Goal: Task Accomplishment & Management: Use online tool/utility

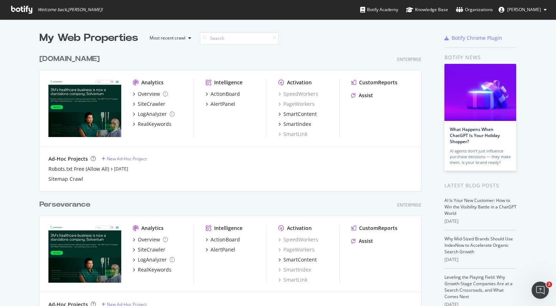
click at [83, 57] on div "[DOMAIN_NAME]" at bounding box center [69, 59] width 60 height 10
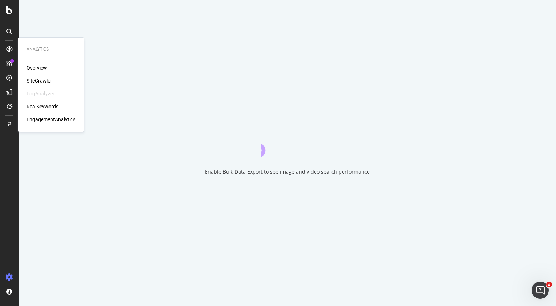
click at [37, 80] on div "SiteCrawler" at bounding box center [39, 80] width 25 height 7
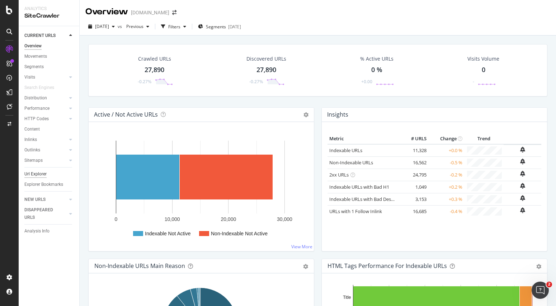
click at [41, 173] on div "Url Explorer" at bounding box center [35, 174] width 22 height 8
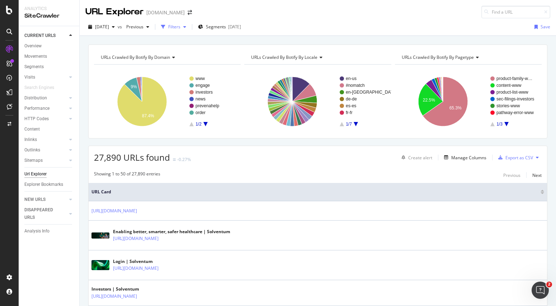
click at [181, 27] on div "Filters" at bounding box center [174, 27] width 12 height 6
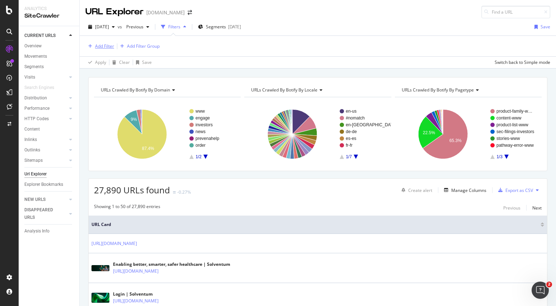
click at [108, 43] on div "Add Filter" at bounding box center [104, 46] width 19 height 6
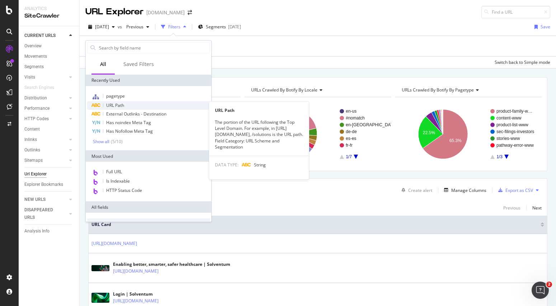
click at [113, 101] on div "URL Path" at bounding box center [148, 105] width 123 height 9
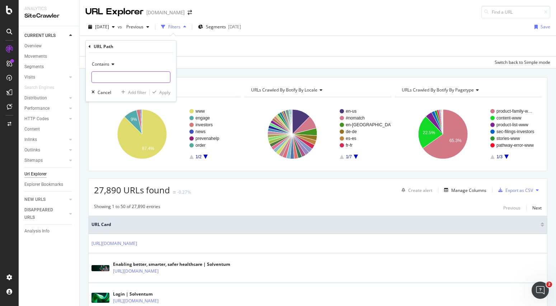
click at [111, 76] on input "text" at bounding box center [131, 76] width 78 height 11
type input "/find-my-adhesive/"
click at [167, 93] on div "Apply" at bounding box center [164, 92] width 11 height 6
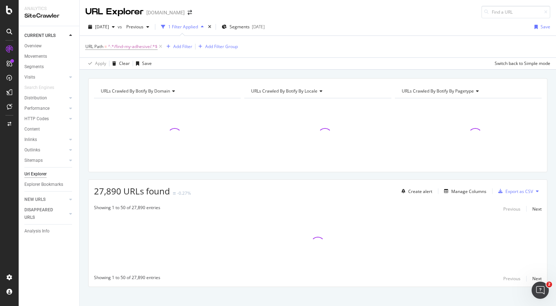
click at [167, 93] on span "URLs Crawled By Botify By domain" at bounding box center [135, 91] width 69 height 6
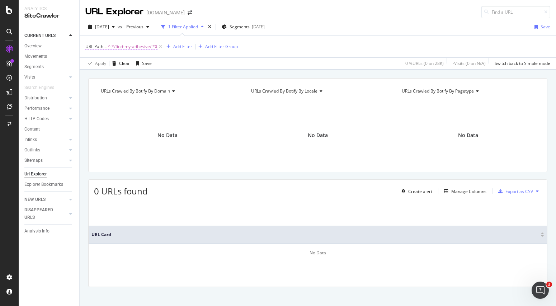
click at [132, 47] on span "^.*/find-my-adhesive/.*$" at bounding box center [133, 47] width 50 height 10
click at [130, 77] on input "/find-my-adhesive/" at bounding box center [126, 76] width 68 height 11
type input "/find-my-material/"
click at [165, 94] on div "Apply" at bounding box center [164, 92] width 11 height 6
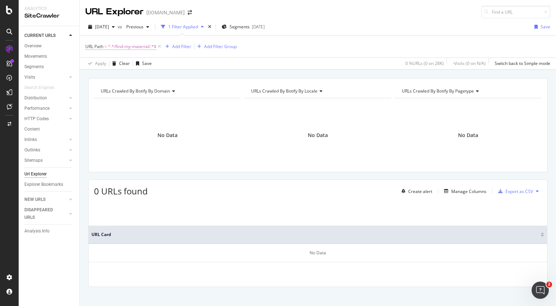
click at [131, 47] on span "^.*/find-my-material/.*$" at bounding box center [132, 47] width 48 height 10
click at [139, 75] on input "/find-my-material/" at bounding box center [126, 76] width 68 height 11
click at [163, 94] on div "Apply" at bounding box center [164, 92] width 11 height 6
click at [126, 46] on span "^.*/find-my-material/.*$" at bounding box center [132, 47] width 48 height 10
click at [89, 47] on icon at bounding box center [90, 46] width 2 height 4
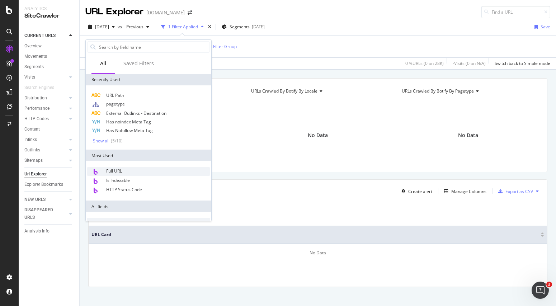
click at [120, 169] on span "Full URL" at bounding box center [114, 171] width 16 height 6
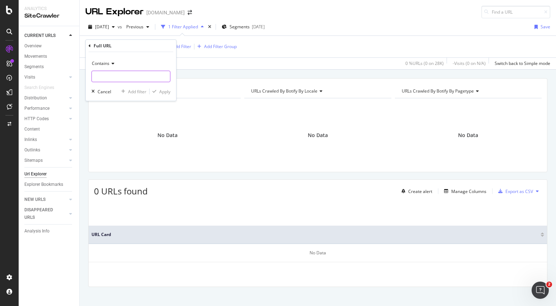
click at [112, 78] on input "text" at bounding box center [131, 76] width 78 height 11
paste input "/find-my-material/"
type input "/find-my-material/"
click at [163, 93] on div "Apply" at bounding box center [164, 92] width 11 height 6
click at [109, 28] on span "[DATE]" at bounding box center [102, 27] width 14 height 6
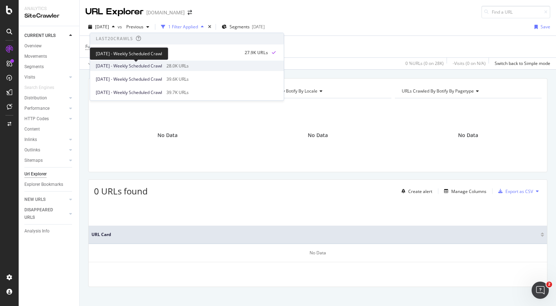
click at [118, 66] on span "2025 Aug. 4th - Weekly Scheduled Crawl" at bounding box center [129, 66] width 66 height 6
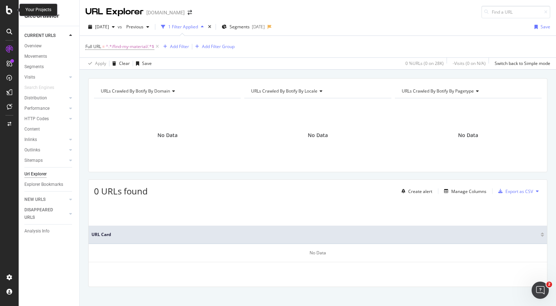
click at [4, 9] on div at bounding box center [9, 10] width 17 height 9
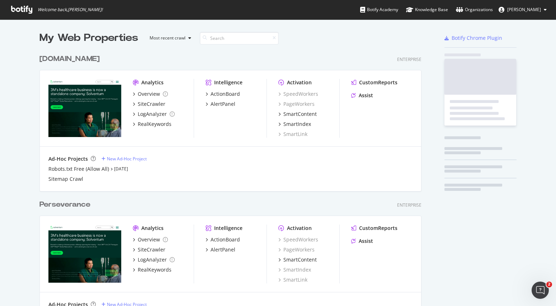
scroll to position [301, 546]
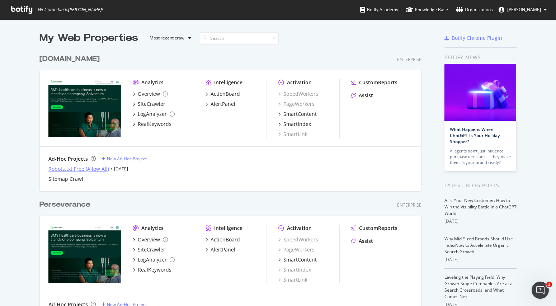
click at [58, 169] on div "Robots.txt Free (Allow All)" at bounding box center [78, 168] width 61 height 7
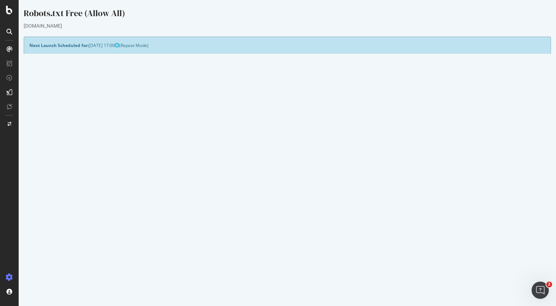
click at [62, 268] on link "[DATE] report" at bounding box center [49, 268] width 28 height 6
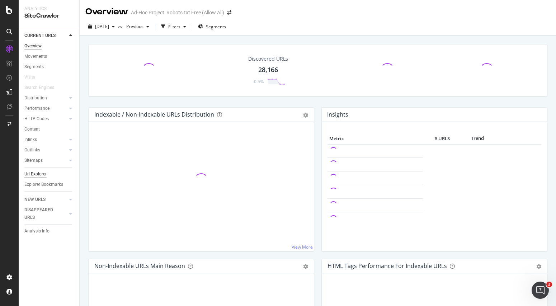
click at [42, 176] on div "Url Explorer" at bounding box center [35, 174] width 22 height 8
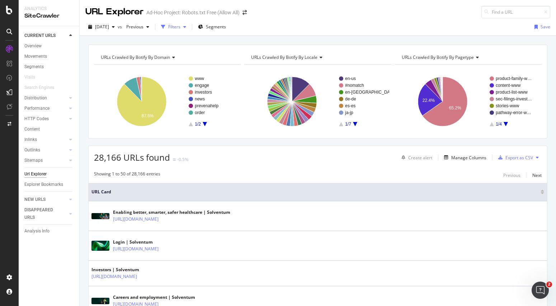
click at [188, 31] on div "Filters" at bounding box center [173, 27] width 31 height 11
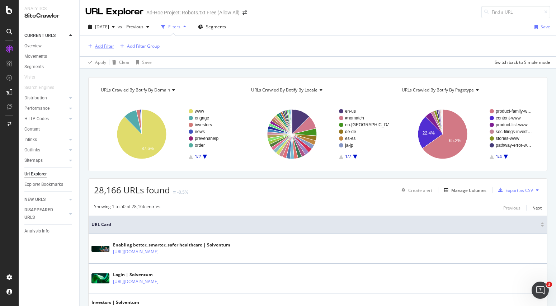
click at [106, 47] on div "Add Filter" at bounding box center [104, 46] width 19 height 6
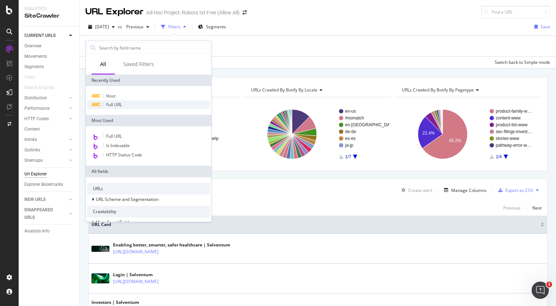
click at [112, 103] on span "Full URL" at bounding box center [114, 105] width 16 height 6
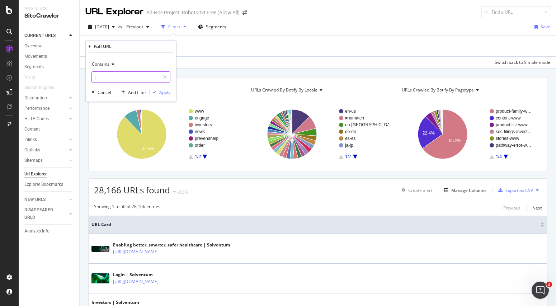
click at [115, 81] on input "|" at bounding box center [126, 76] width 68 height 11
paste input "/find-my-material/"
type input "/find-my-material/"
click at [162, 92] on div "Apply" at bounding box center [164, 92] width 11 height 6
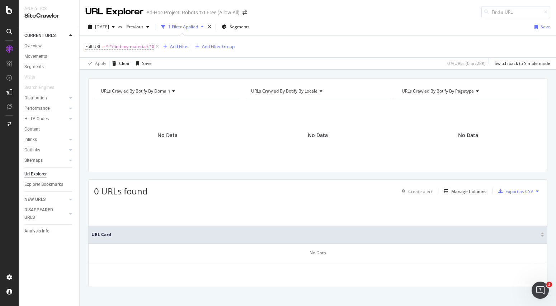
click at [129, 46] on span "^.*/find-my-material/.*$" at bounding box center [130, 47] width 48 height 10
click at [136, 75] on input "/find-my-material/" at bounding box center [126, 76] width 68 height 11
type input "/find-my"
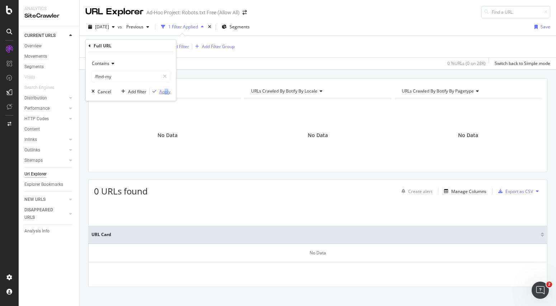
drag, startPoint x: 169, startPoint y: 97, endPoint x: 165, endPoint y: 93, distance: 5.7
click at [165, 93] on div "Contains /find-my Cancel Add filter Apply" at bounding box center [131, 76] width 90 height 49
click at [165, 93] on div "Apply" at bounding box center [164, 92] width 11 height 6
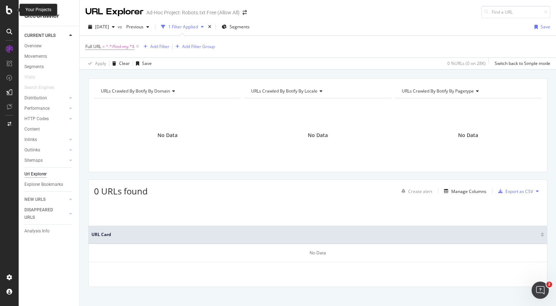
click at [10, 10] on icon at bounding box center [9, 10] width 6 height 9
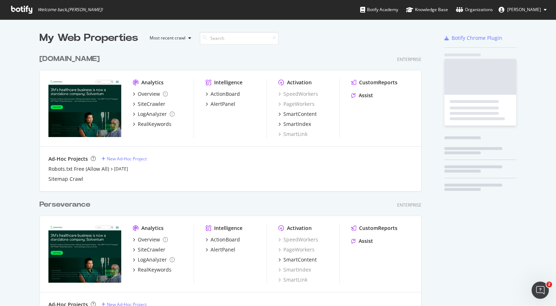
scroll to position [301, 546]
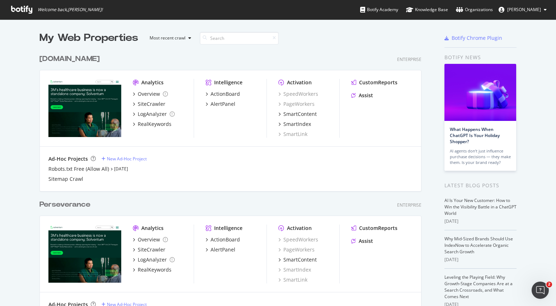
click at [46, 57] on div "[DOMAIN_NAME]" at bounding box center [69, 59] width 60 height 10
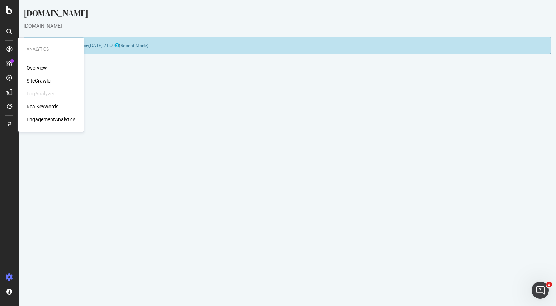
click at [34, 77] on div "SiteCrawler" at bounding box center [39, 80] width 25 height 7
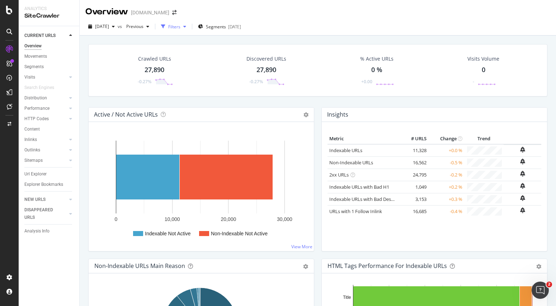
click at [181, 27] on div "Filters" at bounding box center [174, 27] width 12 height 6
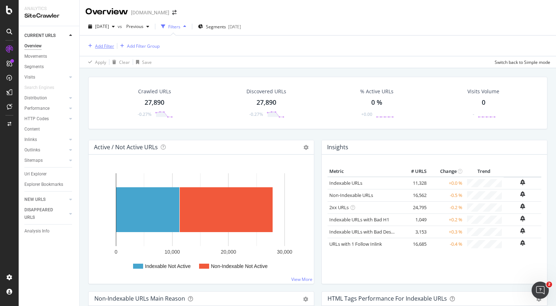
click at [106, 44] on div "Add Filter" at bounding box center [104, 46] width 19 height 6
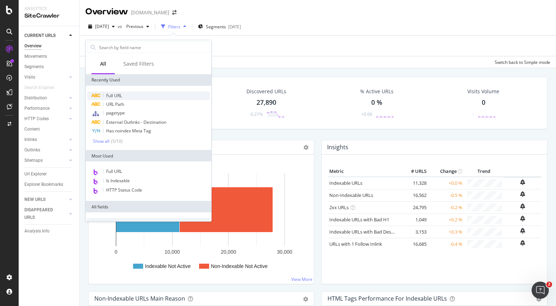
click at [116, 96] on span "Full URL" at bounding box center [114, 96] width 16 height 6
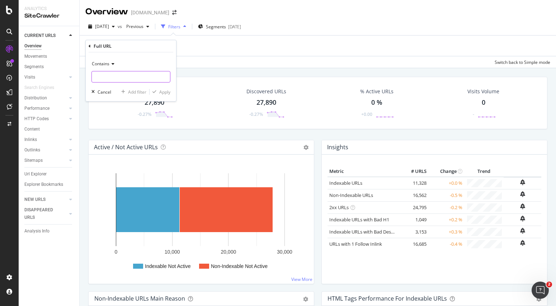
click at [115, 76] on input "text" at bounding box center [131, 76] width 78 height 11
type input "find"
click at [168, 88] on button "Apply" at bounding box center [160, 91] width 21 height 7
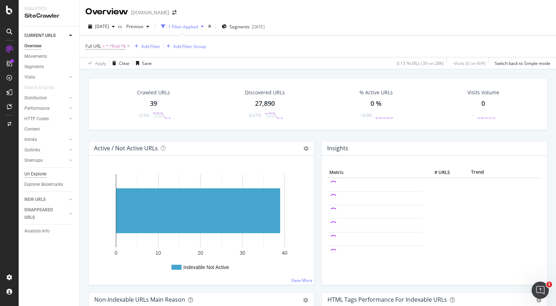
click at [33, 173] on div "Url Explorer" at bounding box center [35, 174] width 22 height 8
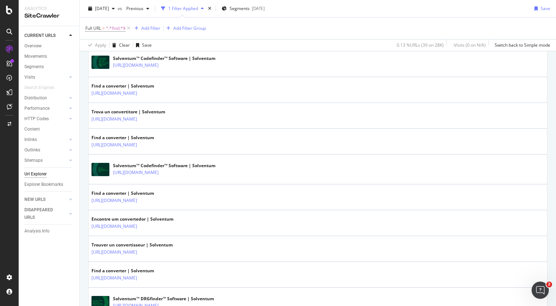
scroll to position [803, 0]
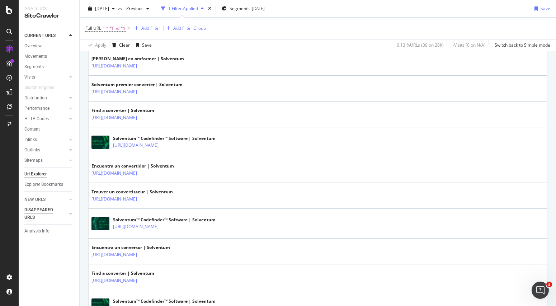
click at [36, 209] on div "DISAPPEARED URLS" at bounding box center [42, 213] width 36 height 15
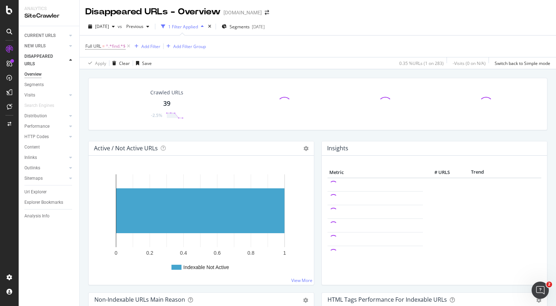
click at [163, 104] on div "39" at bounding box center [166, 103] width 7 height 9
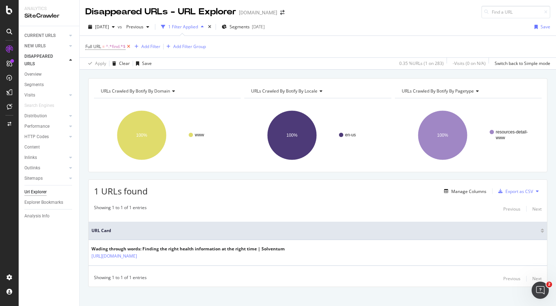
click at [129, 46] on icon at bounding box center [129, 46] width 6 height 7
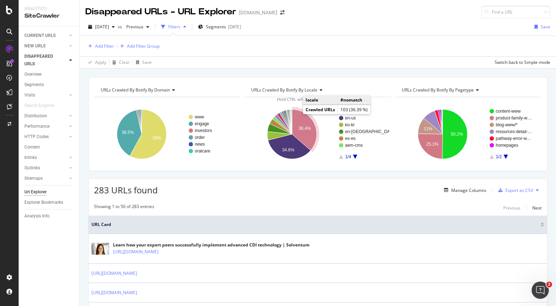
click at [296, 122] on icon "A chart." at bounding box center [304, 129] width 25 height 41
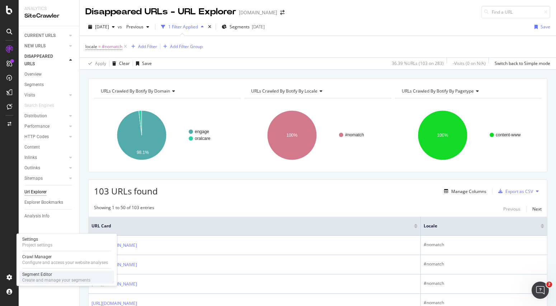
click at [27, 280] on div "Create and manage your segments" at bounding box center [56, 280] width 68 height 6
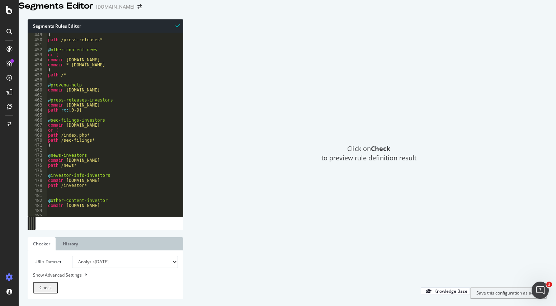
scroll to position [2372, 0]
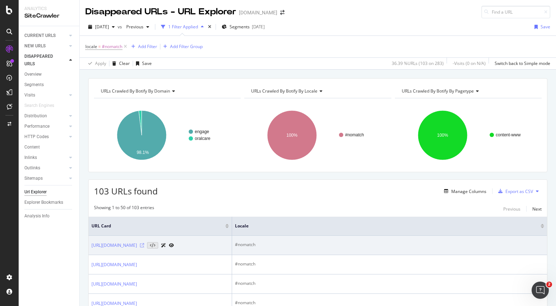
click at [144, 248] on icon at bounding box center [142, 245] width 4 height 4
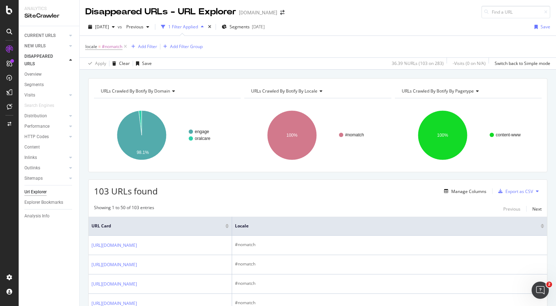
scroll to position [268, 0]
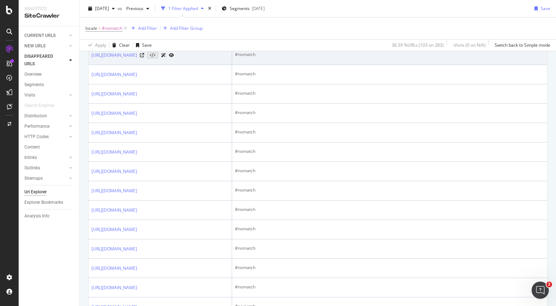
click at [174, 59] on div at bounding box center [157, 55] width 34 height 8
click at [144, 57] on icon at bounding box center [142, 55] width 4 height 4
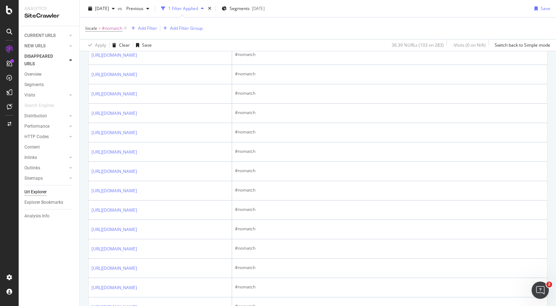
click at [137, 20] on link "[URL][DOMAIN_NAME]" at bounding box center [115, 16] width 46 height 7
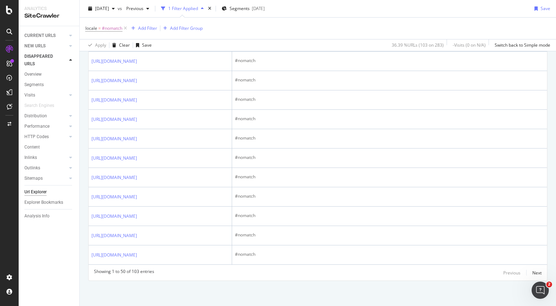
scroll to position [2500, 0]
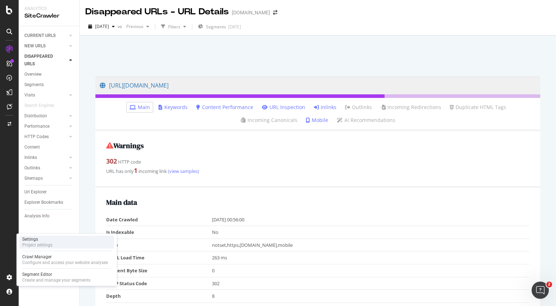
click at [33, 238] on div "Settings" at bounding box center [37, 240] width 30 height 6
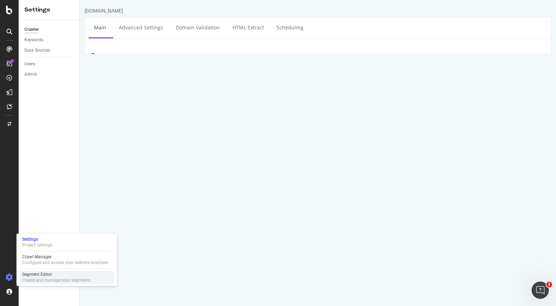
click at [45, 281] on div "Create and manage your segments" at bounding box center [56, 280] width 68 height 6
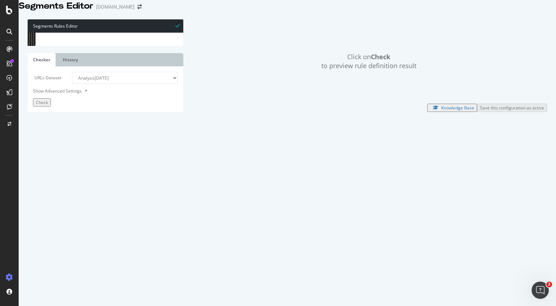
scroll to position [2405, 0]
click at [75, 113] on div "path /investor* @ other-content-investor domain [DOMAIN_NAME] path /* @ store-o…" at bounding box center [187, 120] width 280 height 180
type textarea "path /lp/"
type textarea "@market-automation"
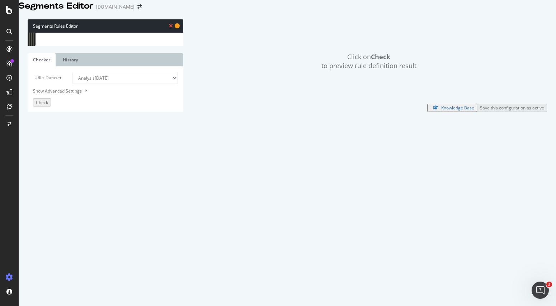
scroll to position [0, 1]
paste textarea "[URL][DOMAIN_NAME]"
click at [84, 129] on div "path /investor* @ other-content-investor domain [DOMAIN_NAME] path /* @ store-o…" at bounding box center [187, 120] width 280 height 180
click at [128, 129] on div "path /investor* @ other-content-investor domain [DOMAIN_NAME] path /* @ store-o…" at bounding box center [187, 120] width 280 height 180
type textarea "domain [DOMAIN_NAME]"
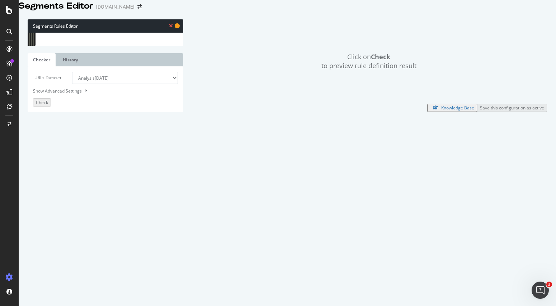
scroll to position [0, 0]
type textarea "p"
drag, startPoint x: 129, startPoint y: 129, endPoint x: 38, endPoint y: 122, distance: 91.1
click at [38, 33] on div "domain [DOMAIN_NAME] 479 480 481 482 483 484 485 486 487 488 489 490 491 492 49…" at bounding box center [106, 33] width 156 height 0
click at [51, 107] on button "Check" at bounding box center [42, 102] width 18 height 8
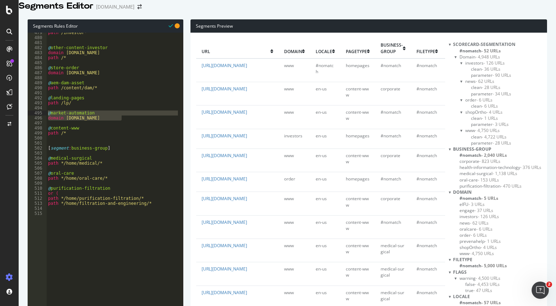
scroll to position [393, 0]
drag, startPoint x: 124, startPoint y: 126, endPoint x: 40, endPoint y: 120, distance: 83.9
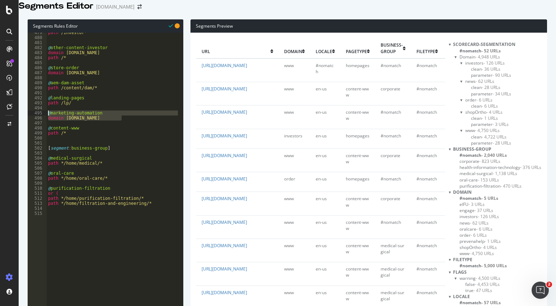
type textarea "@marketing-automation domain [DOMAIN_NAME]"
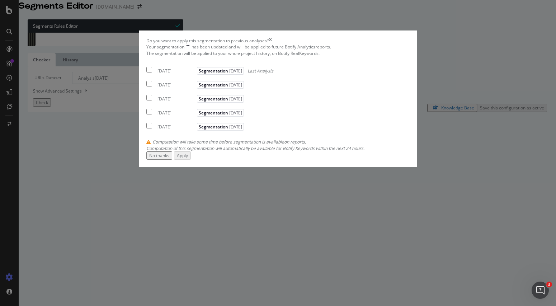
click at [147, 73] on input "modal" at bounding box center [149, 70] width 6 height 6
checkbox input "true"
click at [146, 88] on div "[DATE] Segmentation [DATE]" at bounding box center [195, 83] width 99 height 9
checkbox input "true"
click at [191, 160] on button "Apply" at bounding box center [182, 155] width 17 height 8
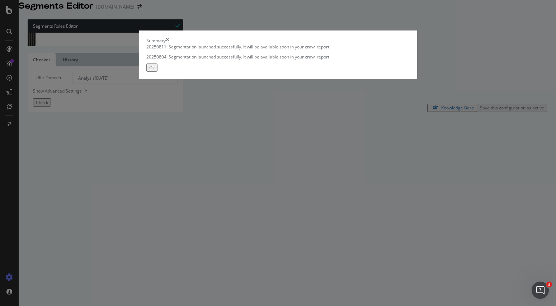
click at [155, 71] on div "Ok" at bounding box center [151, 68] width 5 height 6
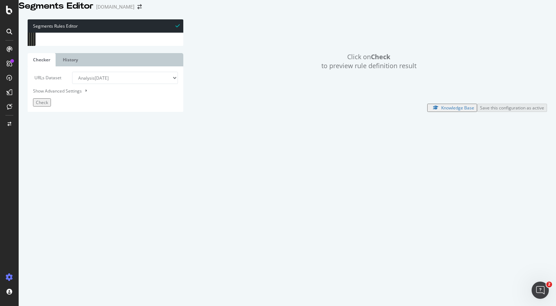
click at [9, 13] on div at bounding box center [9, 153] width 19 height 306
click at [9, 13] on icon at bounding box center [9, 10] width 6 height 9
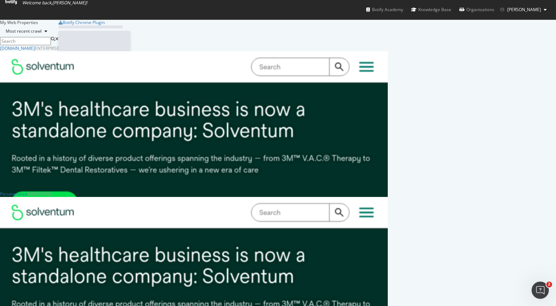
scroll to position [301, 546]
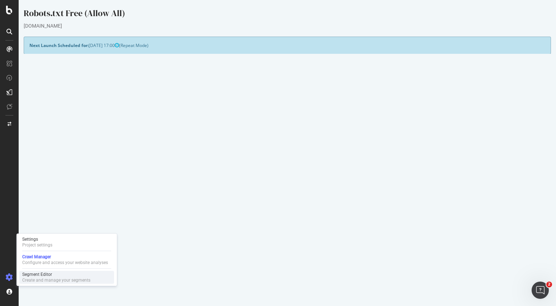
click at [38, 277] on div "Segment Editor" at bounding box center [56, 275] width 68 height 6
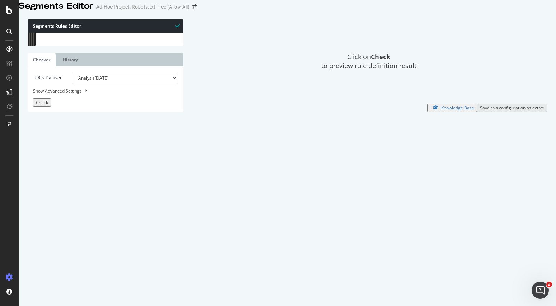
scroll to position [2421, 0]
click at [78, 84] on div "path /* @ store-order domain [DOMAIN_NAME] @ aem-dam-asset path /content/dam/* …" at bounding box center [187, 119] width 280 height 180
type textarea "path /lp/"
paste textarea "domain [DOMAIN_NAME]"
type textarea "domain [DOMAIN_NAME]"
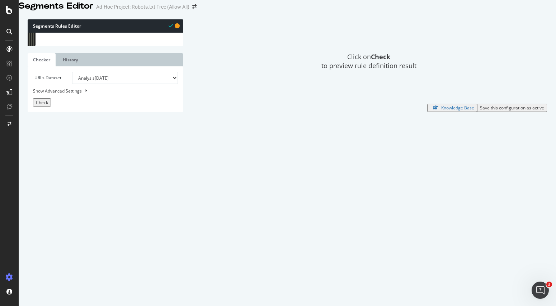
click at [485, 111] on div "Save this configuration as active" at bounding box center [512, 108] width 64 height 6
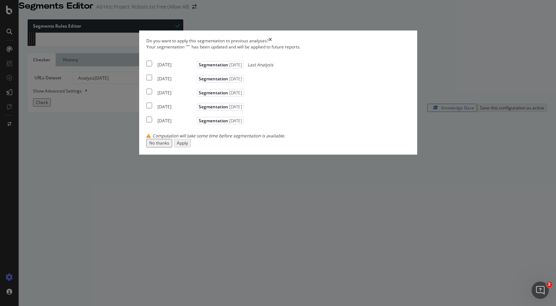
click at [146, 66] on input "modal" at bounding box center [149, 64] width 6 height 6
checkbox input "true"
click at [146, 136] on div "Your segmentation " " has been updated and will be applied to future reports. […" at bounding box center [278, 91] width 264 height 95
click at [146, 80] on input "modal" at bounding box center [149, 78] width 6 height 6
checkbox input "true"
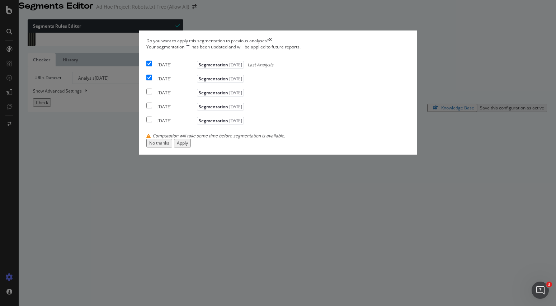
click at [188, 146] on div "Apply" at bounding box center [182, 143] width 11 height 6
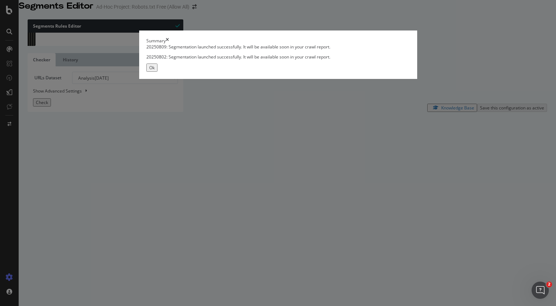
click at [155, 71] on div "Ok" at bounding box center [151, 68] width 5 height 6
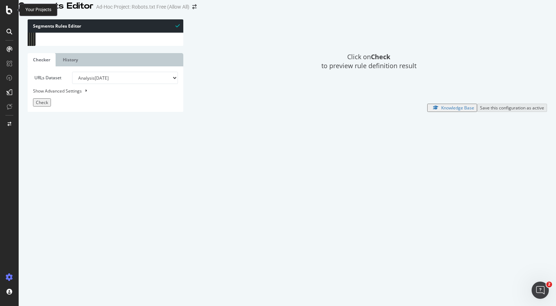
click at [8, 9] on icon at bounding box center [9, 10] width 6 height 9
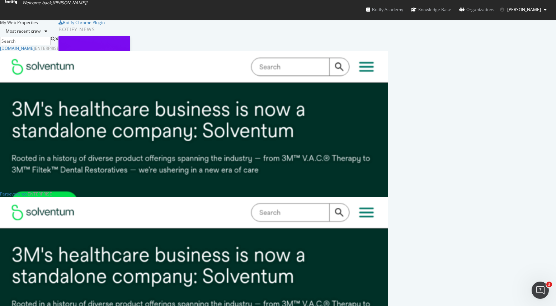
scroll to position [268, 0]
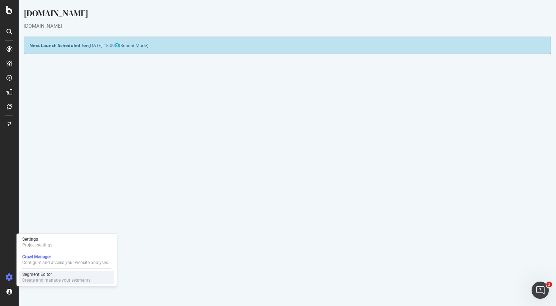
click at [39, 279] on div "Create and manage your segments" at bounding box center [56, 280] width 68 height 6
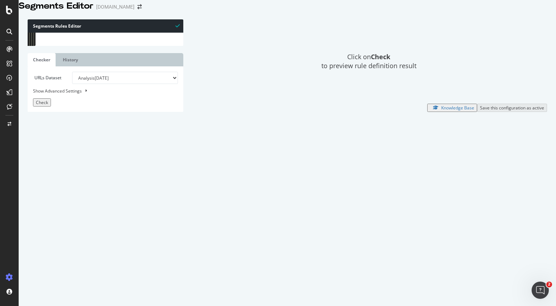
scroll to position [2424, 0]
click at [74, 83] on div "@ store-order domain [DOMAIN_NAME] @ aem-dam-asset path /content/dam/* @ landin…" at bounding box center [187, 121] width 280 height 180
type textarea "path /lp/"
paste textarea "domain [DOMAIN_NAME]"
type textarea "domain [DOMAIN_NAME]"
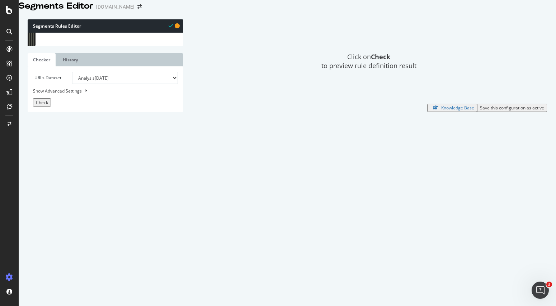
click at [481, 111] on div "Save this configuration as active" at bounding box center [512, 108] width 64 height 6
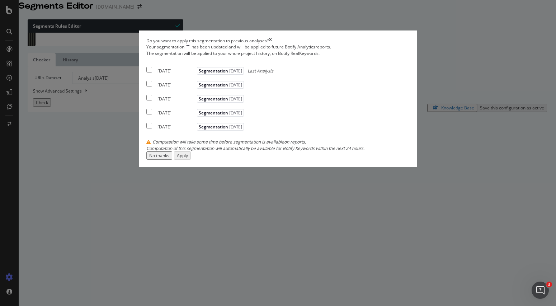
click at [146, 73] on input "modal" at bounding box center [149, 70] width 6 height 6
checkbox input "true"
click at [149, 87] on input "modal" at bounding box center [149, 84] width 6 height 6
checkbox input "true"
click at [188, 159] on div "Apply" at bounding box center [182, 156] width 11 height 6
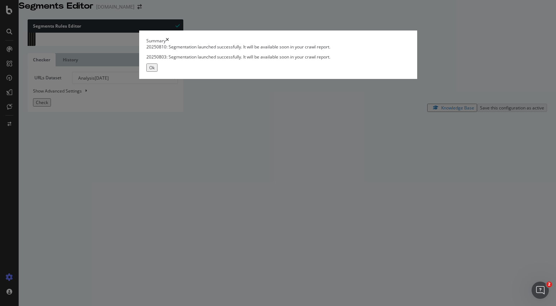
click at [155, 71] on div "Ok" at bounding box center [151, 68] width 5 height 6
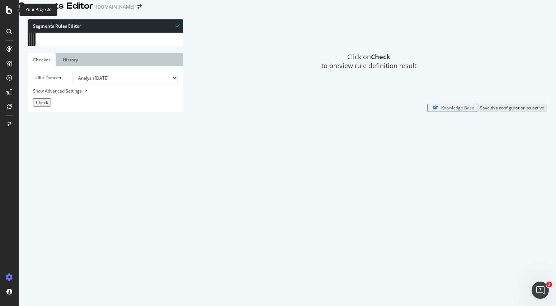
click at [8, 12] on icon at bounding box center [9, 10] width 6 height 9
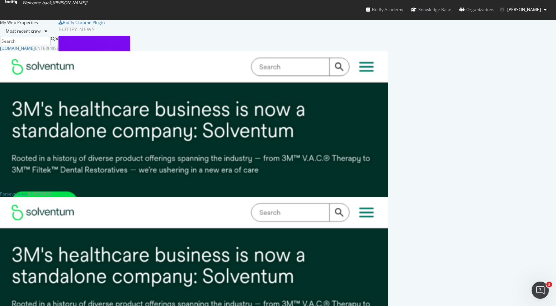
scroll to position [268, 0]
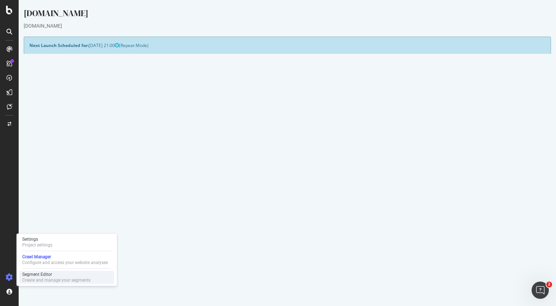
click at [37, 276] on div "Segment Editor" at bounding box center [56, 275] width 68 height 6
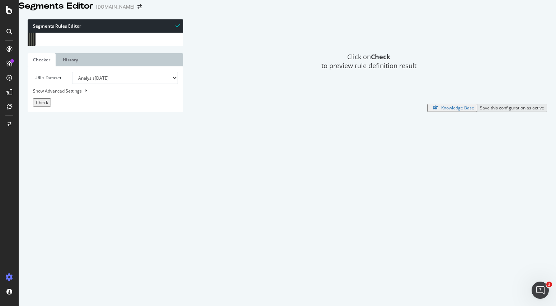
scroll to position [1181, 0]
click at [72, 94] on div "path rx : \/v\/v\d{9}\/\d{10,11}\/$ path rx : \/v\/v\d{9}\/([A-Z]+)\d{8,11}\/$ …" at bounding box center [138, 118] width 183 height 180
type textarea "path /lp/"
paste textarea "domain [DOMAIN_NAME]"
type textarea "domain [DOMAIN_NAME]"
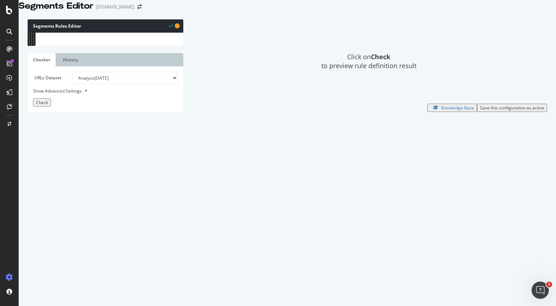
click at [486, 111] on div "Save this configuration as active" at bounding box center [512, 108] width 64 height 6
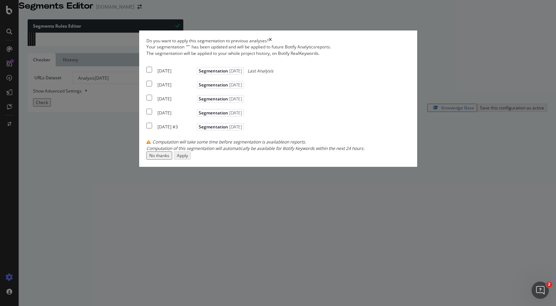
click at [148, 73] on input "modal" at bounding box center [149, 70] width 6 height 6
checkbox input "true"
click at [188, 159] on div "Apply" at bounding box center [182, 156] width 11 height 6
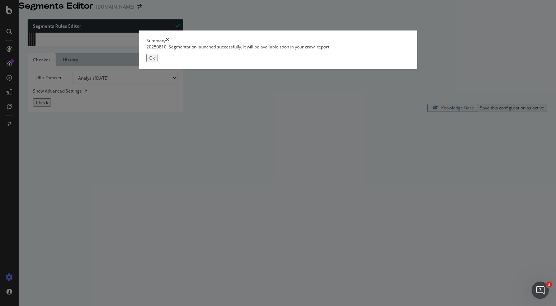
click at [155, 61] on div "Ok" at bounding box center [151, 58] width 5 height 6
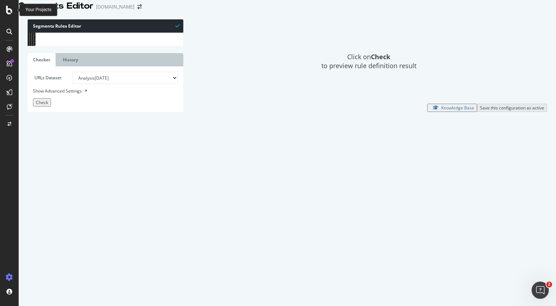
click at [9, 9] on icon at bounding box center [9, 10] width 6 height 9
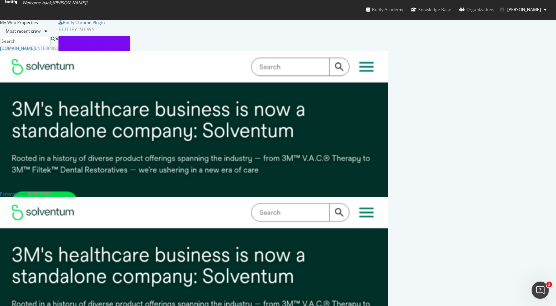
scroll to position [293, 0]
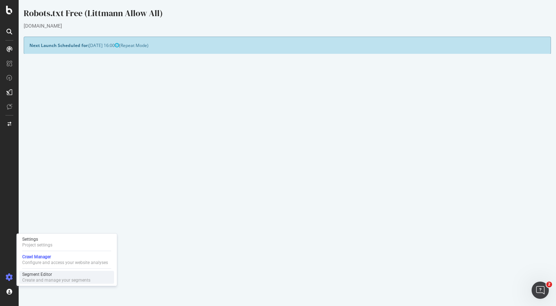
click at [31, 275] on div "Segment Editor" at bounding box center [56, 275] width 68 height 6
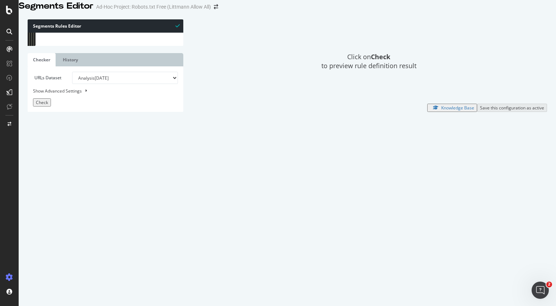
scroll to position [1181, 0]
click at [78, 94] on div "path rx : \/v\/v\d{9}\/\d{10,11}\/$ path rx : \/v\/v\d{9}\/([A-Z]+)\d{8,11}\/$ …" at bounding box center [138, 118] width 183 height 180
type textarea "path /lp/"
paste textarea "domain [DOMAIN_NAME]"
type textarea "domain [DOMAIN_NAME]"
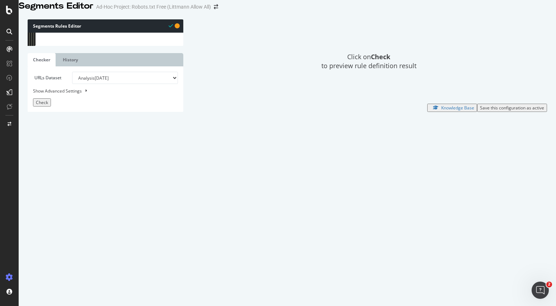
click at [481, 111] on div "Save this configuration as active" at bounding box center [512, 108] width 64 height 6
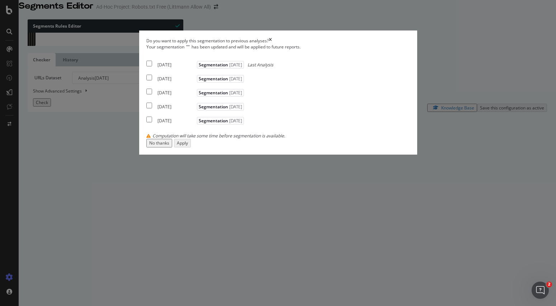
click at [147, 66] on input "modal" at bounding box center [149, 64] width 6 height 6
checkbox input "true"
click at [188, 146] on div "Apply" at bounding box center [182, 143] width 11 height 6
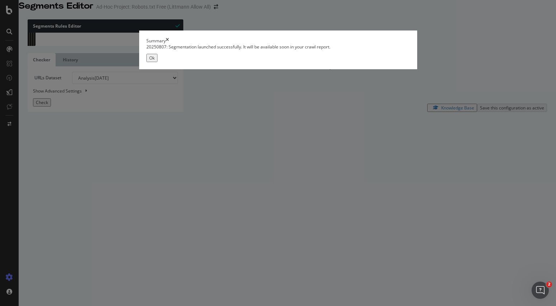
click at [158, 62] on button "Ok" at bounding box center [151, 58] width 11 height 8
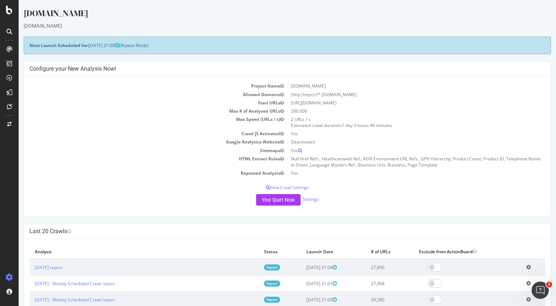
click at [10, 30] on icon at bounding box center [9, 32] width 6 height 6
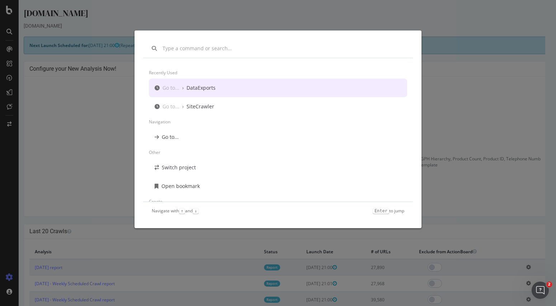
click at [10, 30] on div "Recently used Go to... › DataExports Go to... › SiteCrawler Navigation Go to...…" at bounding box center [278, 153] width 556 height 306
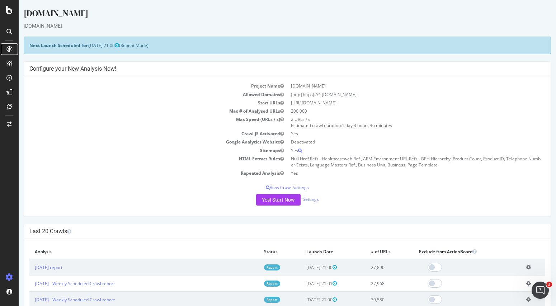
click at [6, 47] on icon at bounding box center [9, 49] width 6 height 6
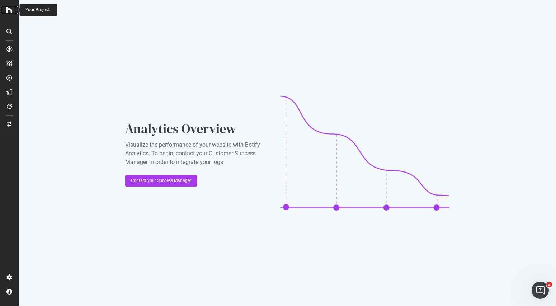
click at [4, 10] on div at bounding box center [9, 10] width 17 height 9
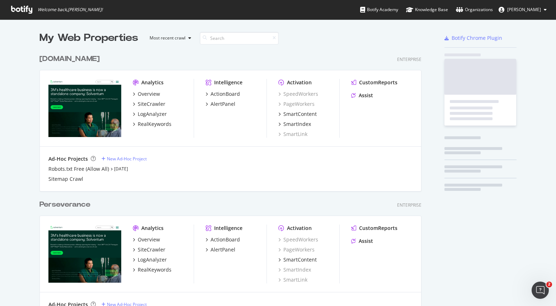
scroll to position [301, 546]
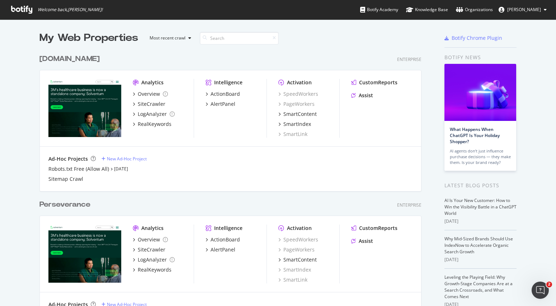
click at [81, 56] on div "[DOMAIN_NAME]" at bounding box center [69, 59] width 60 height 10
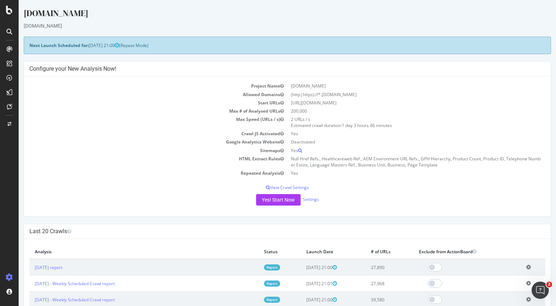
click at [527, 266] on icon at bounding box center [529, 267] width 5 height 5
click at [483, 278] on link "Add name" at bounding box center [502, 278] width 57 height 10
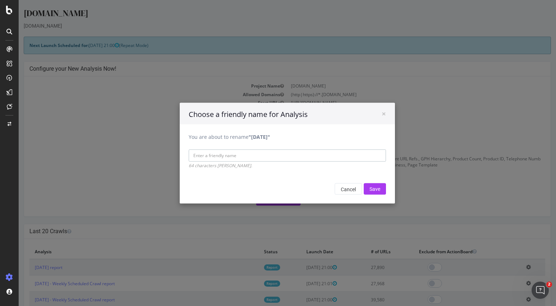
click at [299, 153] on input "You are about to rename "2025 Aug. 11th"" at bounding box center [287, 155] width 197 height 12
type input "Weekly Scheduled Crawl"
click at [372, 191] on input "Save" at bounding box center [375, 188] width 22 height 11
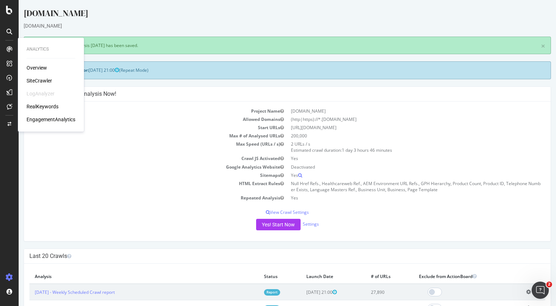
click at [43, 76] on div "Overview SiteCrawler LogAnalyzer RealKeywords EngagementAnalytics" at bounding box center [51, 93] width 49 height 59
click at [41, 84] on div "SiteCrawler" at bounding box center [39, 80] width 25 height 7
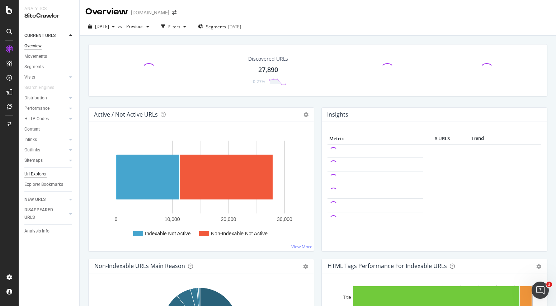
click at [39, 175] on div "Url Explorer" at bounding box center [35, 174] width 22 height 8
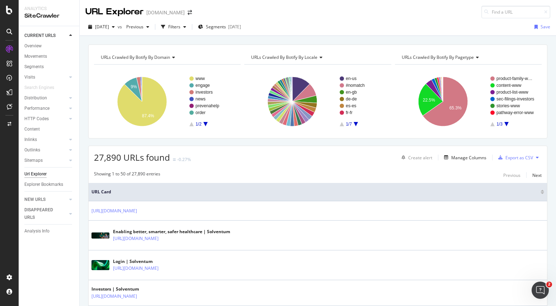
click at [192, 75] on rect "A chart." at bounding box center [167, 101] width 147 height 62
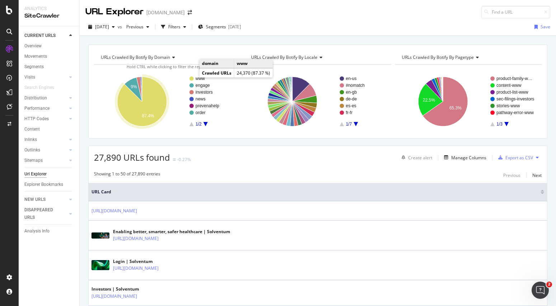
click at [191, 79] on circle "A chart." at bounding box center [192, 78] width 4 height 4
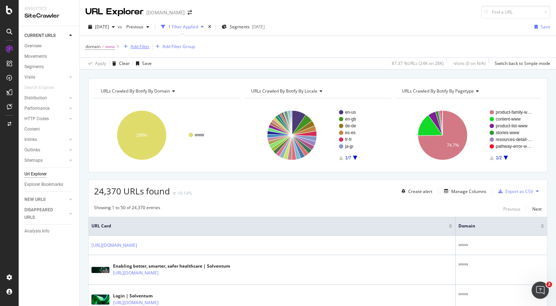
click at [141, 44] on div "Add Filter" at bounding box center [140, 46] width 19 height 6
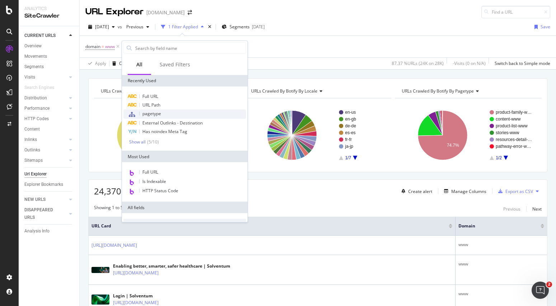
click at [143, 114] on span "pagetype" at bounding box center [152, 114] width 19 height 6
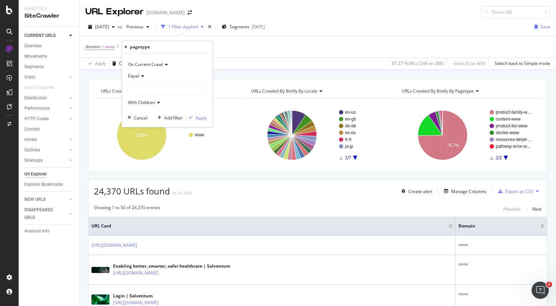
click at [138, 78] on span "Equal" at bounding box center [133, 76] width 11 height 6
click at [137, 99] on span "Not Equal" at bounding box center [140, 100] width 19 height 6
click at [138, 91] on div at bounding box center [167, 89] width 78 height 11
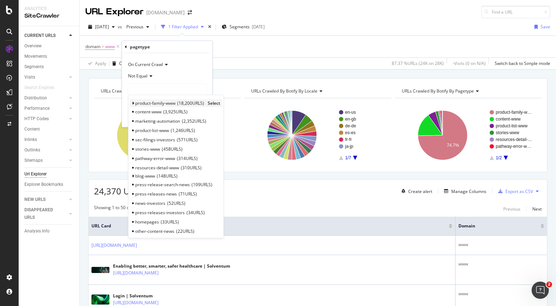
click at [144, 103] on span "product-family-www" at bounding box center [155, 103] width 40 height 6
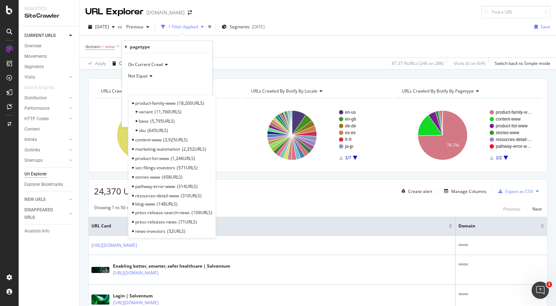
click at [225, 86] on div "URLs Crawled By Botify By domain" at bounding box center [166, 90] width 135 height 11
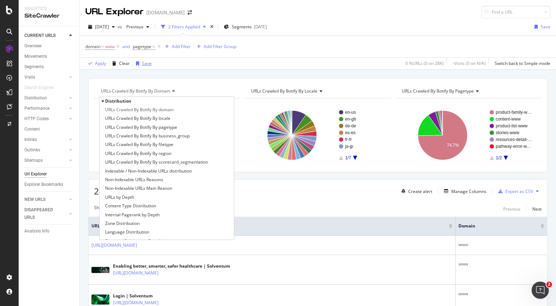
click at [146, 61] on div "Save" at bounding box center [147, 63] width 10 height 6
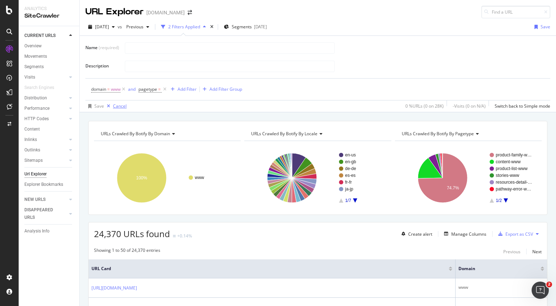
click at [119, 106] on div "Cancel" at bounding box center [120, 106] width 14 height 6
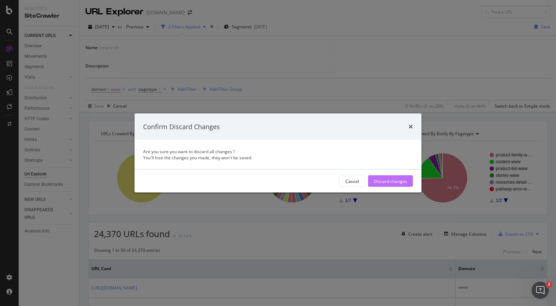
click at [379, 182] on div "Discard changes" at bounding box center [390, 181] width 33 height 6
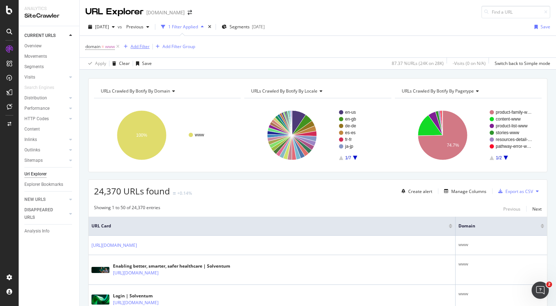
click at [144, 48] on div "Add Filter" at bounding box center [140, 46] width 19 height 6
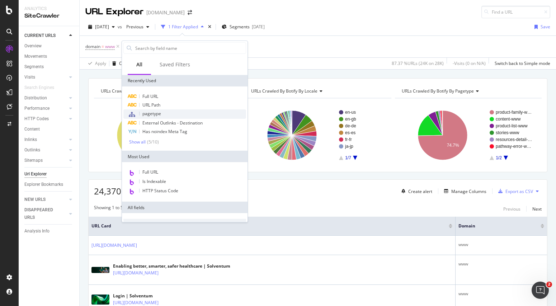
click at [151, 111] on span "pagetype" at bounding box center [152, 114] width 19 height 6
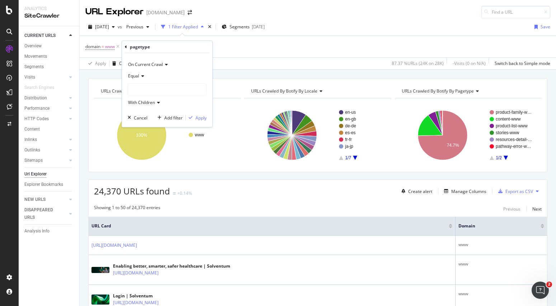
click at [140, 74] on icon at bounding box center [141, 76] width 5 height 4
click at [139, 103] on div "Not Equal" at bounding box center [168, 99] width 77 height 9
click at [147, 88] on div at bounding box center [167, 89] width 78 height 11
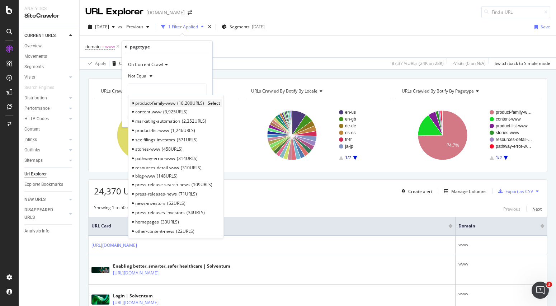
click at [154, 105] on span "product-family-www" at bounding box center [155, 103] width 40 height 6
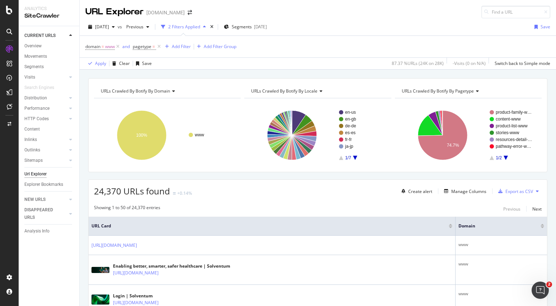
click at [233, 57] on div "domain = www and pagetype = Add Filter Add Filter Group" at bounding box center [317, 47] width 465 height 22
click at [154, 45] on span "=" at bounding box center [154, 46] width 3 height 6
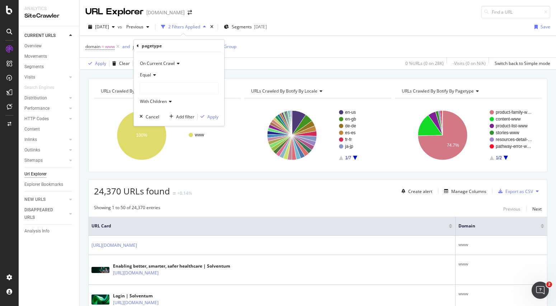
click at [149, 75] on span "Equal" at bounding box center [145, 75] width 11 height 6
click at [146, 99] on span "Not Equal" at bounding box center [152, 99] width 19 height 6
click at [146, 87] on div at bounding box center [179, 88] width 78 height 11
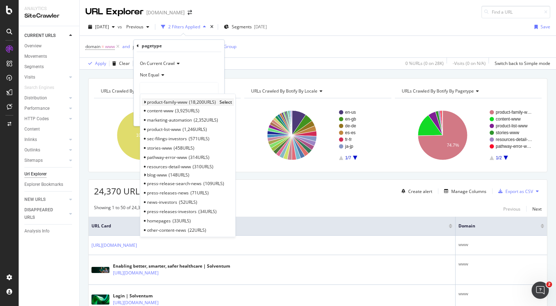
click at [225, 104] on span "Select" at bounding box center [226, 102] width 13 height 6
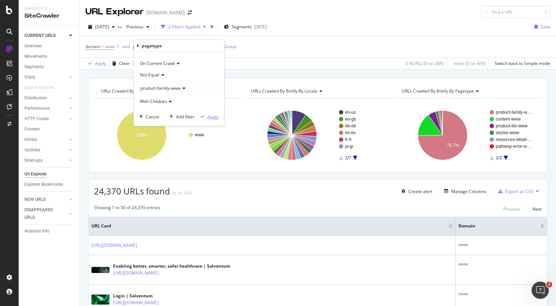
click at [211, 116] on div "Apply" at bounding box center [212, 117] width 11 height 6
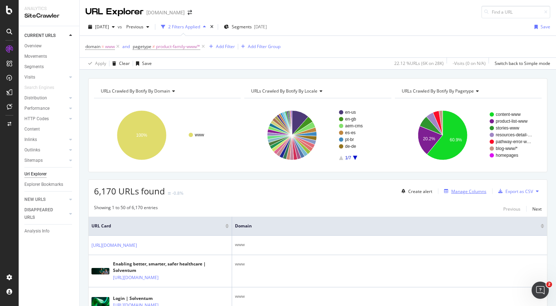
click at [461, 190] on div "Manage Columns" at bounding box center [469, 191] width 35 height 6
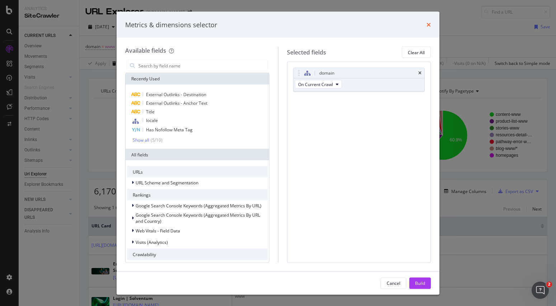
click at [429, 26] on icon "times" at bounding box center [429, 25] width 4 height 6
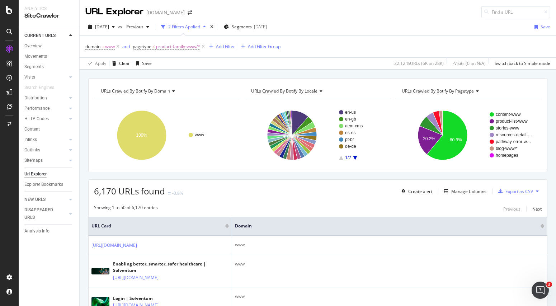
click at [324, 92] on div "URLs Crawled By Botify By locale" at bounding box center [317, 90] width 135 height 11
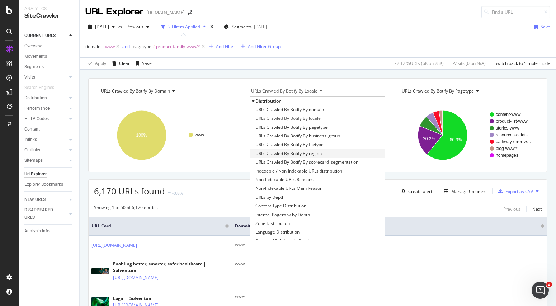
click at [286, 155] on span "URLs Crawled By Botify By region" at bounding box center [289, 153] width 66 height 7
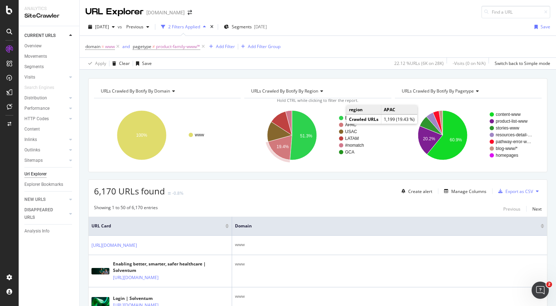
click at [340, 124] on circle "A chart." at bounding box center [341, 125] width 4 height 4
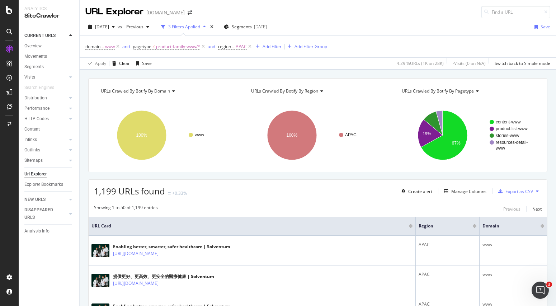
click at [450, 196] on div "Create alert Manage Columns Export as CSV" at bounding box center [470, 191] width 143 height 12
click at [455, 193] on div "Manage Columns" at bounding box center [469, 191] width 35 height 6
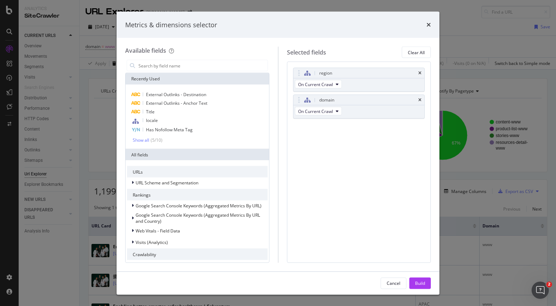
click at [192, 73] on div "Recently Used" at bounding box center [198, 78] width 144 height 11
click at [190, 73] on div "Recently Used External Outlinks - Destination External Outlinks - Anchor Text T…" at bounding box center [197, 168] width 144 height 190
click at [189, 71] on div "Recently Used External Outlinks - Destination External Outlinks - Anchor Text T…" at bounding box center [197, 161] width 144 height 204
drag, startPoint x: 189, startPoint y: 71, endPoint x: 187, endPoint y: 67, distance: 5.1
click at [187, 67] on input "modal" at bounding box center [203, 65] width 130 height 11
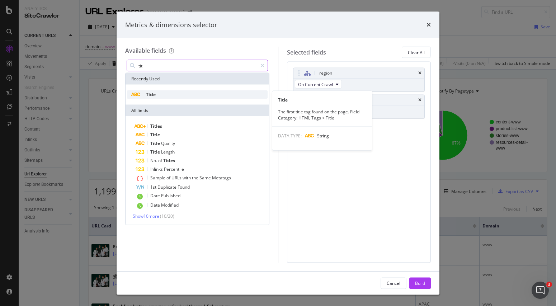
type input "titl"
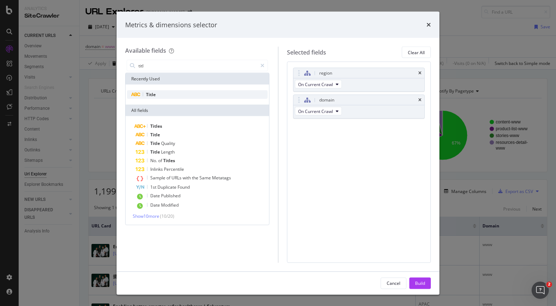
click at [172, 94] on div "Title" at bounding box center [197, 94] width 141 height 9
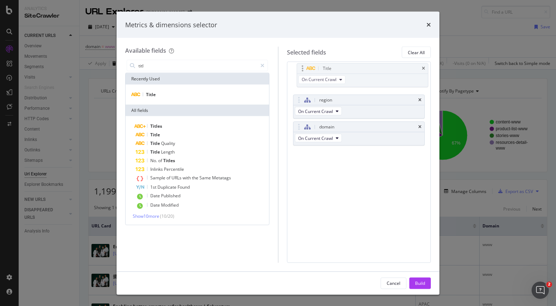
drag, startPoint x: 299, startPoint y: 127, endPoint x: 302, endPoint y: 66, distance: 61.5
click at [302, 66] on body "Analytics SiteCrawler CURRENT URLS Overview Movements Segments Visits Analysis …" at bounding box center [278, 153] width 556 height 306
click at [417, 275] on div "Cancel Build" at bounding box center [278, 283] width 323 height 23
click at [419, 281] on div "Build" at bounding box center [420, 283] width 10 height 6
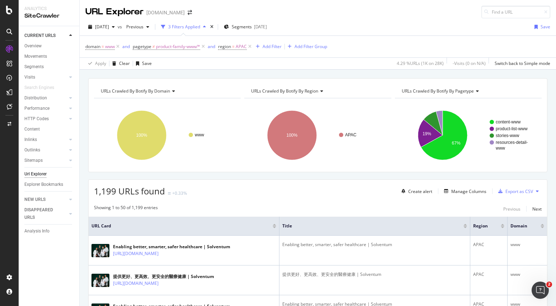
click at [419, 281] on td "提供更好、更高效、更安全的醫療健康 | Solventum" at bounding box center [375, 281] width 191 height 30
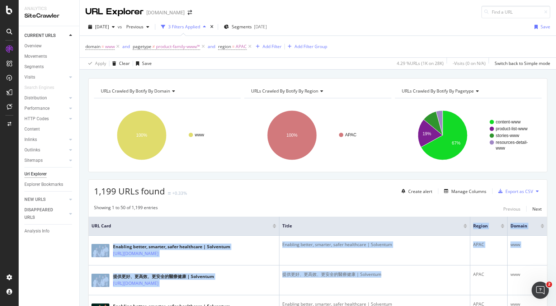
drag, startPoint x: 419, startPoint y: 281, endPoint x: 386, endPoint y: 212, distance: 76.3
click at [275, 50] on div "Add Filter" at bounding box center [272, 46] width 19 height 6
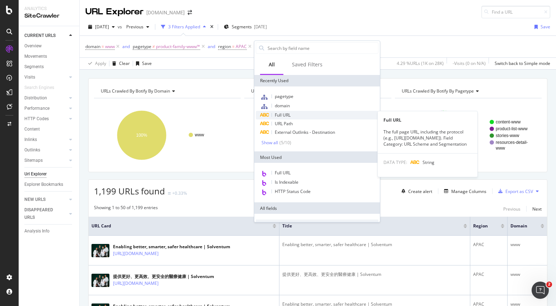
click at [288, 112] on span "Full URL" at bounding box center [283, 115] width 16 height 6
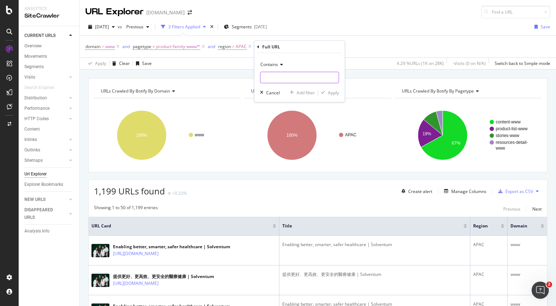
click at [267, 76] on input "text" at bounding box center [300, 77] width 78 height 11
click at [267, 76] on input "/" at bounding box center [295, 77] width 68 height 11
type input "/medical"
click at [338, 93] on div "Apply" at bounding box center [333, 93] width 11 height 6
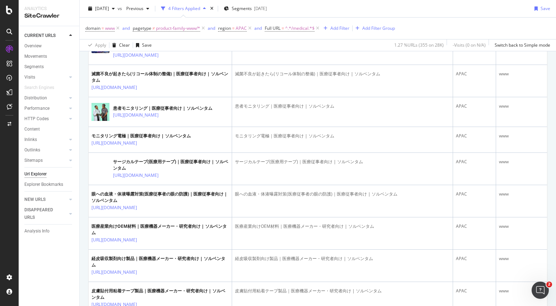
scroll to position [703, 0]
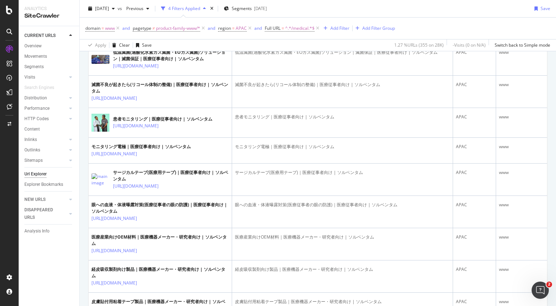
drag, startPoint x: 383, startPoint y: 123, endPoint x: 295, endPoint y: 122, distance: 87.6
click at [295, 23] on div "高圧蒸気滅菌ソリューション｜滅菌保証｜医療従事者向け | ソルベンタム" at bounding box center [342, 20] width 215 height 6
copy div "滅菌保証｜医療従事者向け | ソルベンタム"
